Goal: Task Accomplishment & Management: Complete application form

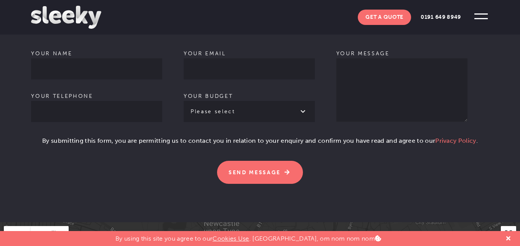
scroll to position [502, 0]
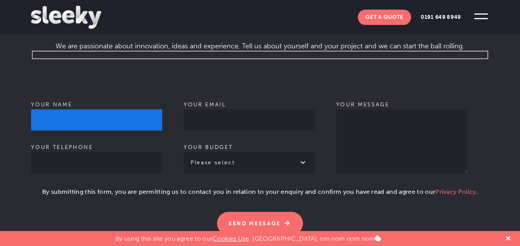
click at [79, 109] on input "Your name" at bounding box center [96, 119] width 131 height 21
type input "[PERSON_NAME]"
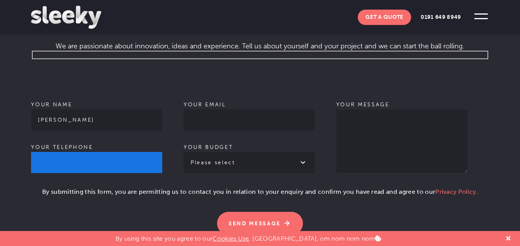
type input "0611313464"
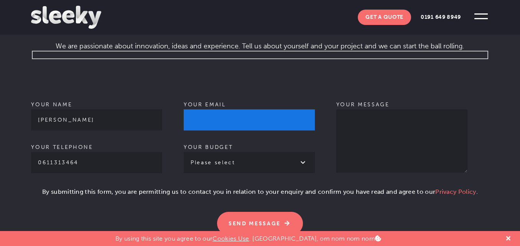
type input "[PERSON_NAME][EMAIL_ADDRESS][DOMAIN_NAME]"
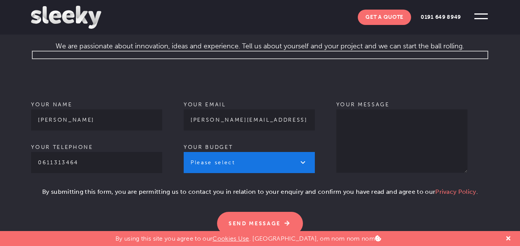
click at [228, 154] on select "Please select £1k - £2k £2k - £3k £3k - £4k £4k - £5k £5k - £10k More than £10k" at bounding box center [249, 162] width 131 height 21
select select "£2k - £3k"
click at [184, 152] on select "Please select £1k - £2k £2k - £3k £3k - £4k £4k - £5k £5k - £10k More than £10k" at bounding box center [249, 162] width 131 height 21
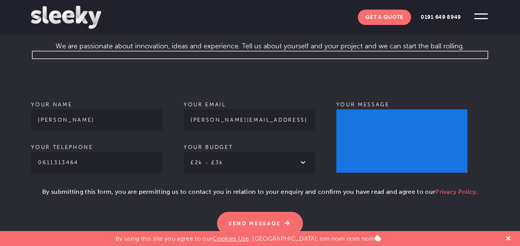
click at [371, 109] on textarea "Your message" at bounding box center [401, 140] width 131 height 63
paste textarea "Hi, I want to get in touch with the decision maker for your business. Riskpay i…"
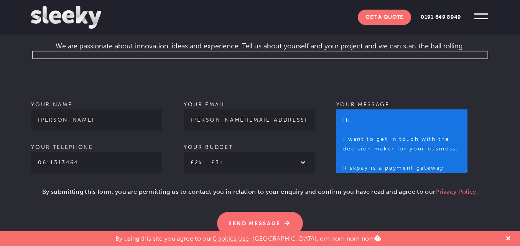
scroll to position [353, 0]
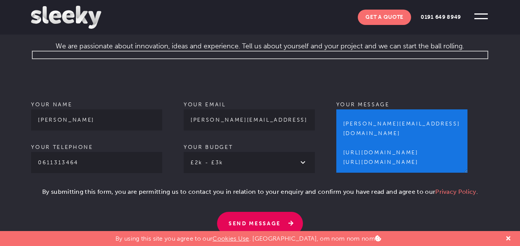
type textarea "Hi, I want to get in touch with the decision maker for your business. Riskpay i…"
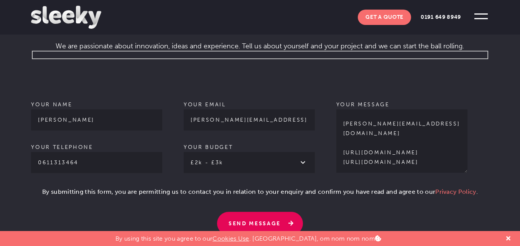
click at [277, 212] on input "Send Message" at bounding box center [260, 223] width 86 height 23
